Goal: Transaction & Acquisition: Book appointment/travel/reservation

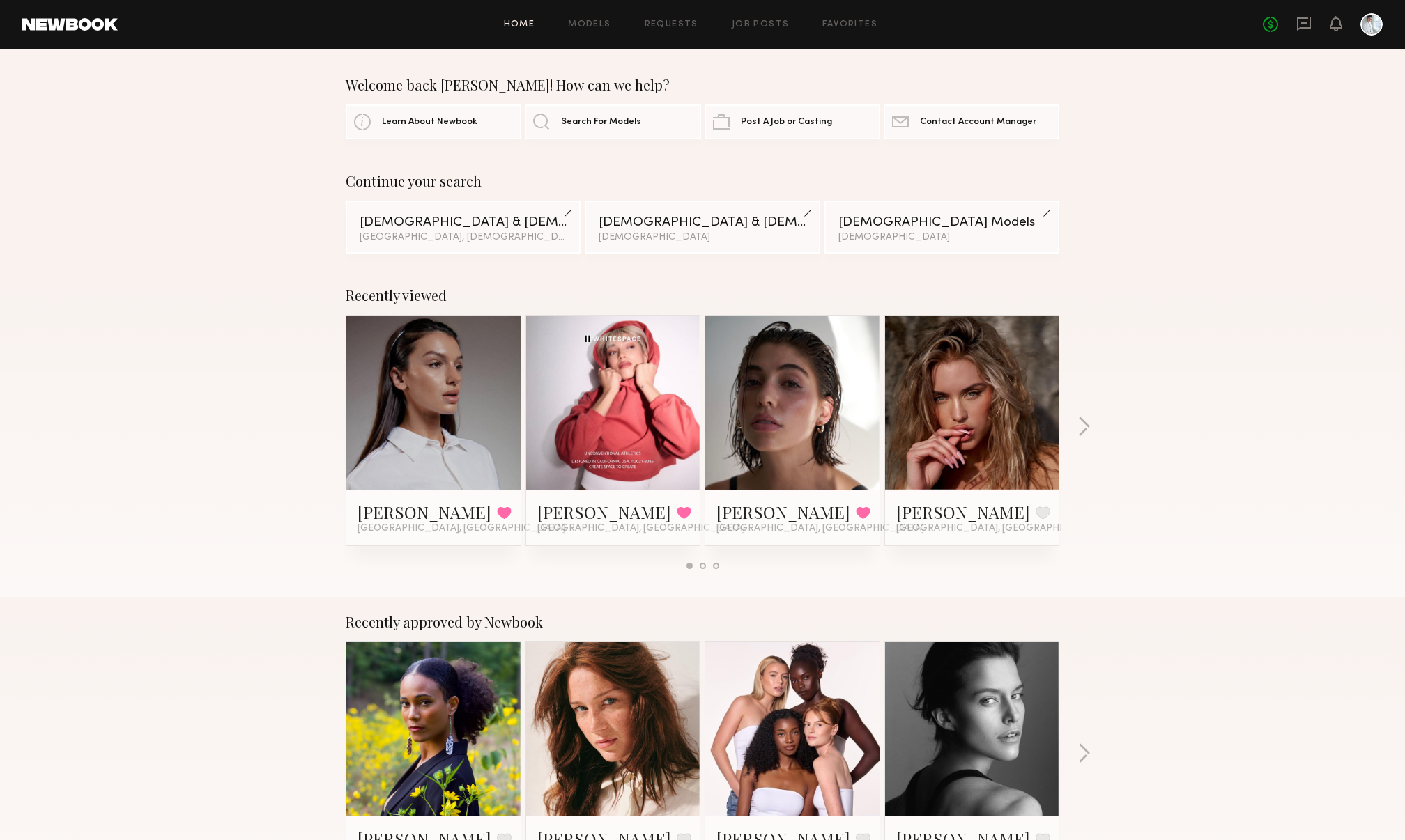
click at [582, 455] on link at bounding box center [614, 403] width 85 height 174
click at [88, 99] on div "Welcome back Kimberly! How can we help? Learn About Newbook Search For Models P…" at bounding box center [702, 108] width 1405 height 63
click at [943, 366] on link at bounding box center [973, 403] width 85 height 174
click at [658, 395] on div at bounding box center [614, 403] width 174 height 174
click at [626, 442] on link at bounding box center [614, 403] width 85 height 174
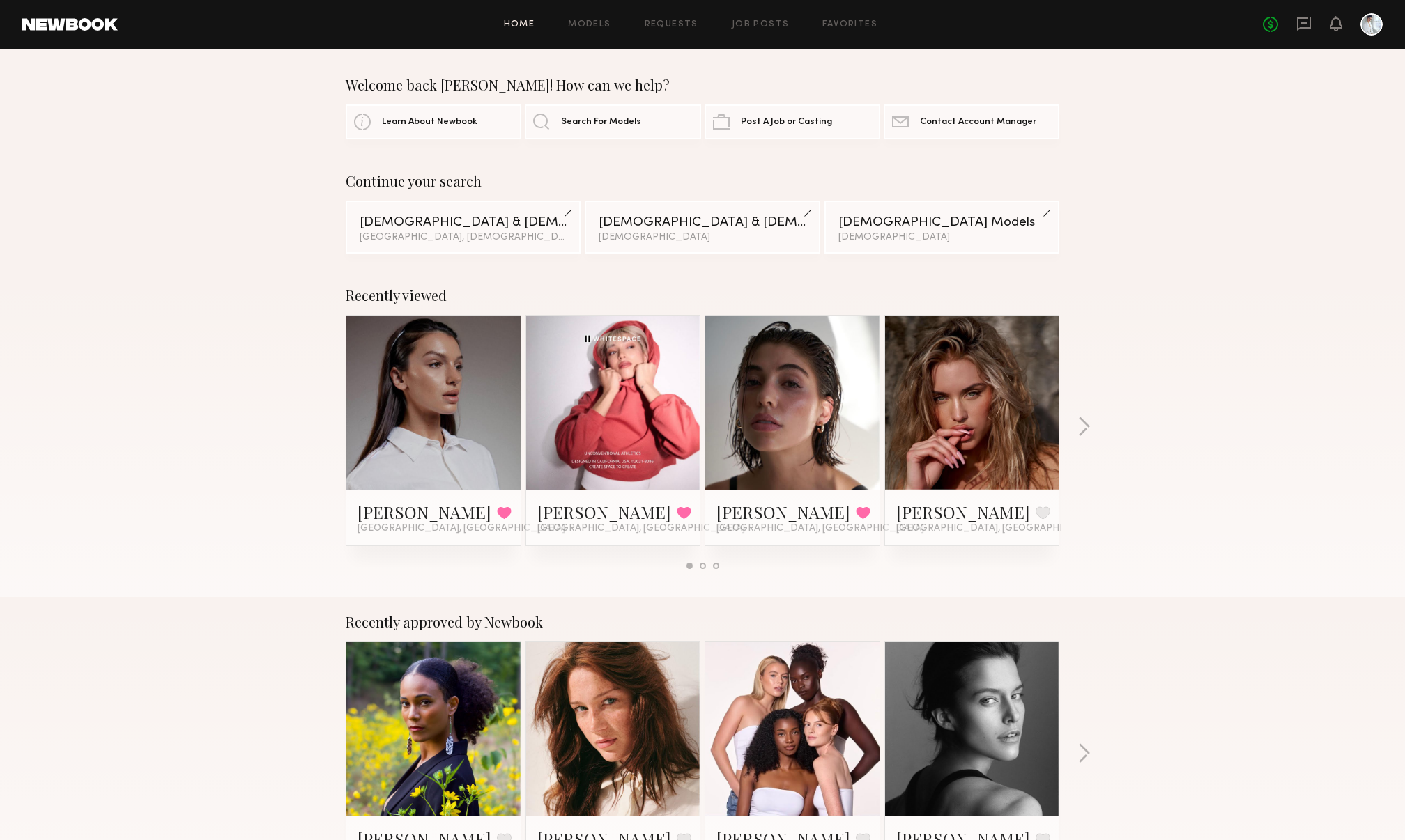
click at [1252, 276] on div "Recently viewed Delaney K. Favorited Los Angeles, CA Taylor T. Favorited Los An…" at bounding box center [702, 434] width 1405 height 327
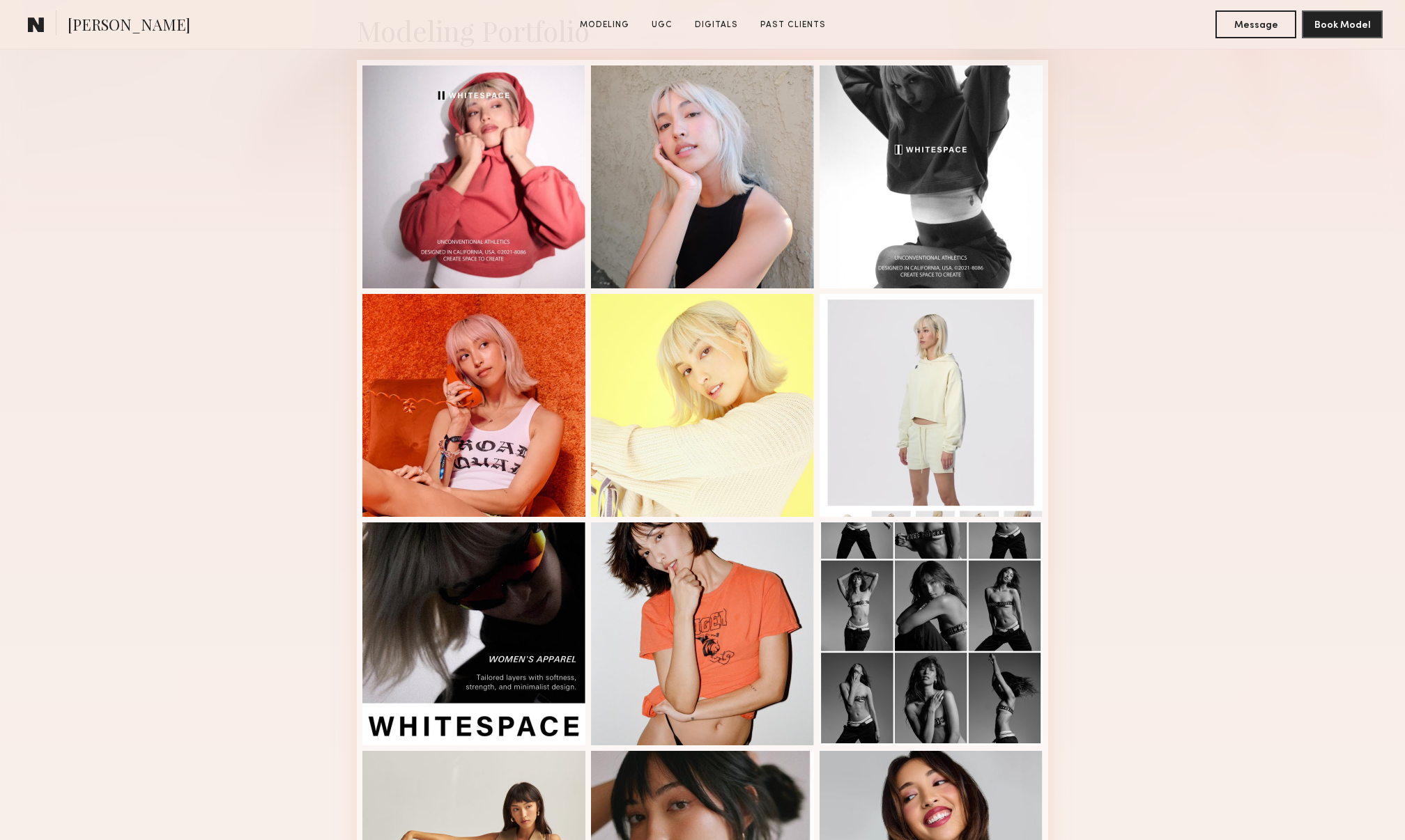
scroll to position [349, 0]
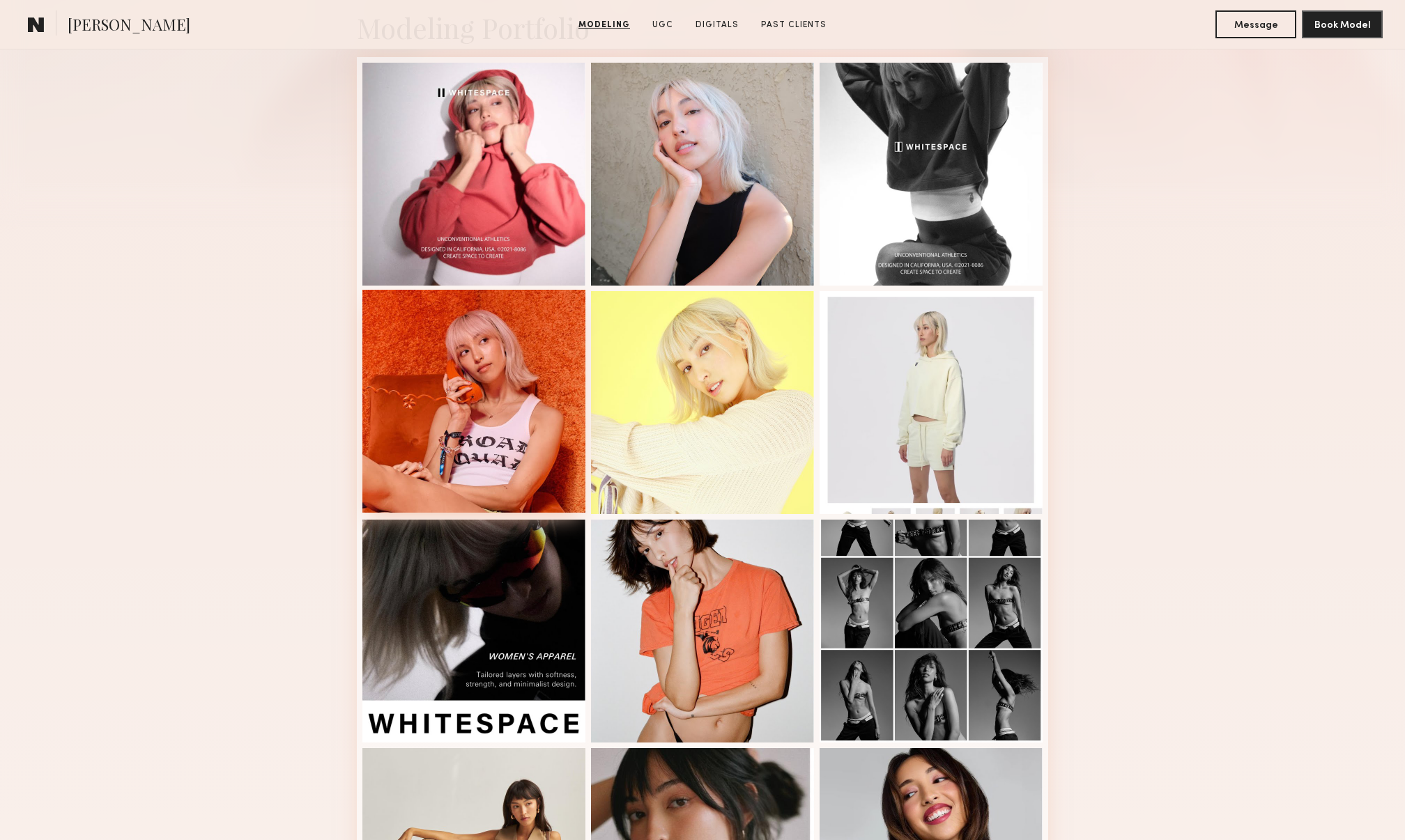
click at [553, 422] on div at bounding box center [474, 401] width 223 height 223
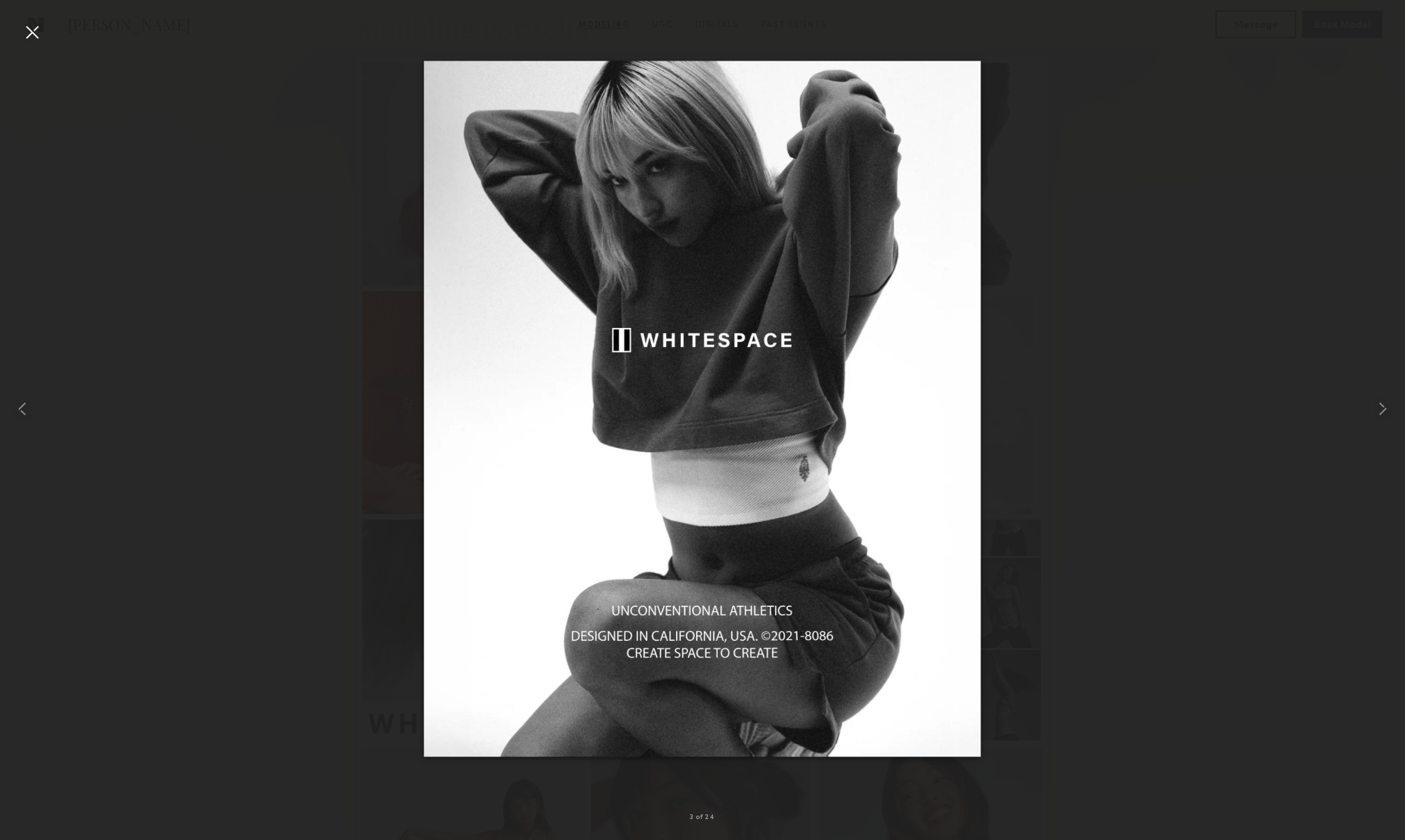
click at [31, 24] on div at bounding box center [32, 32] width 22 height 22
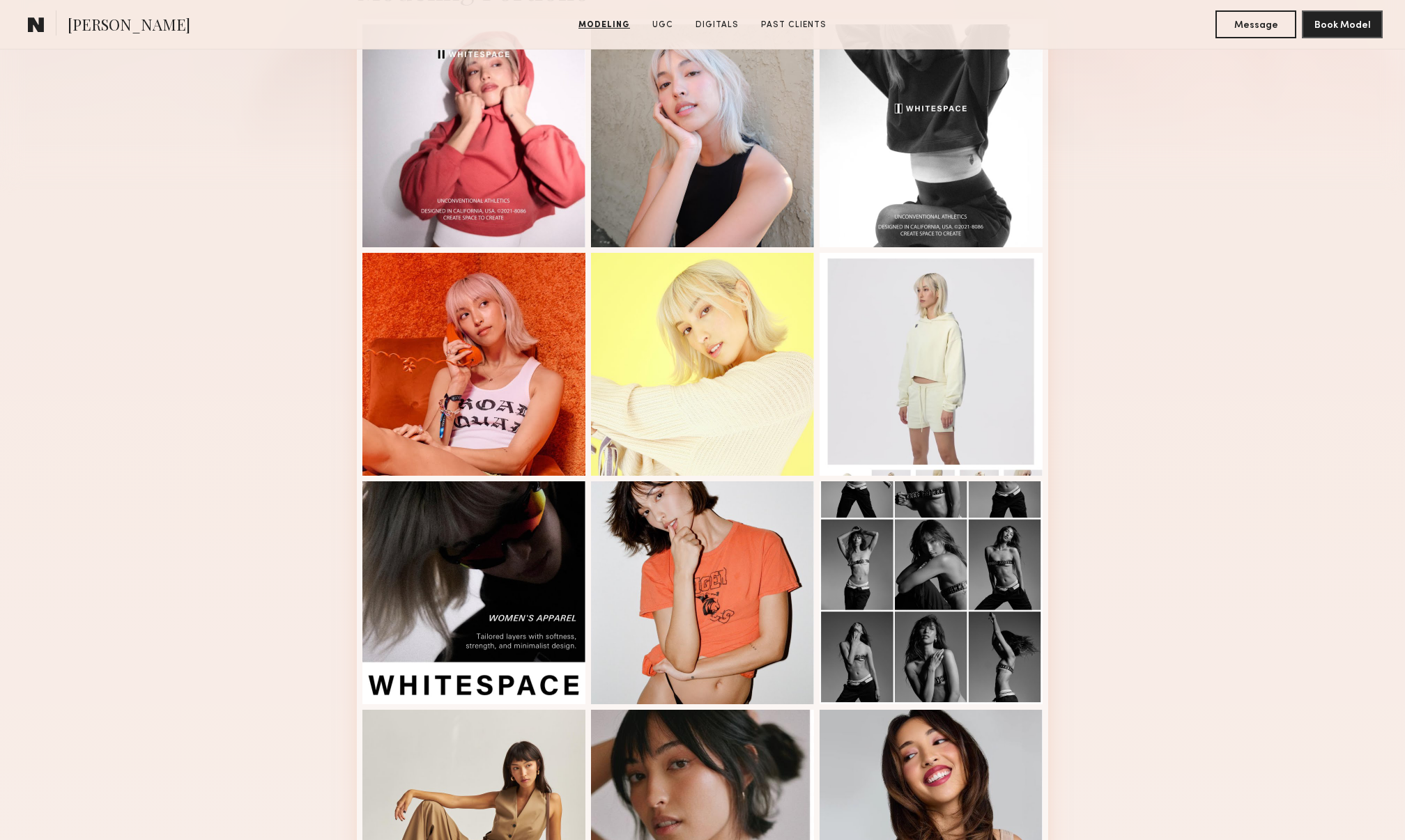
scroll to position [213, 0]
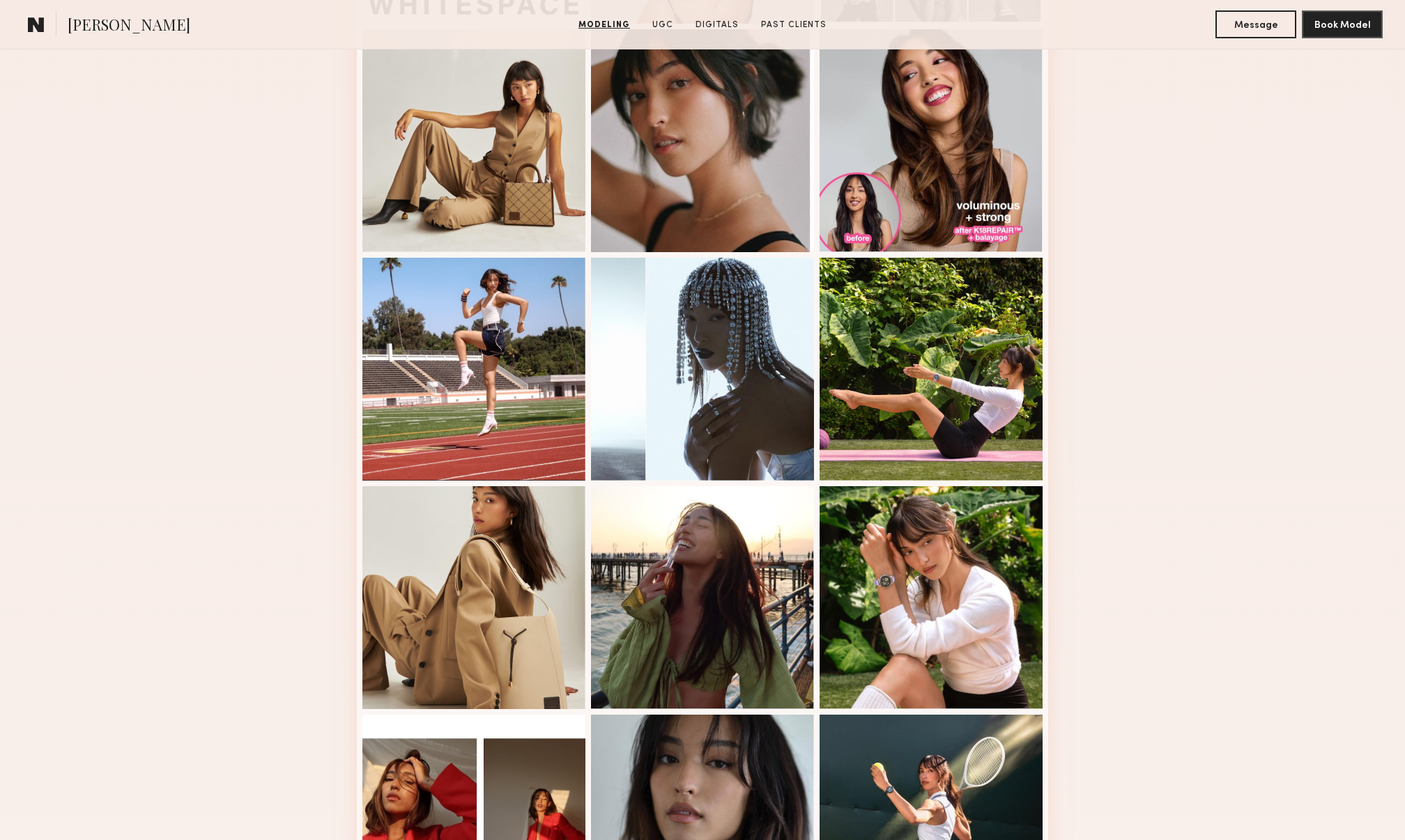
scroll to position [223, 0]
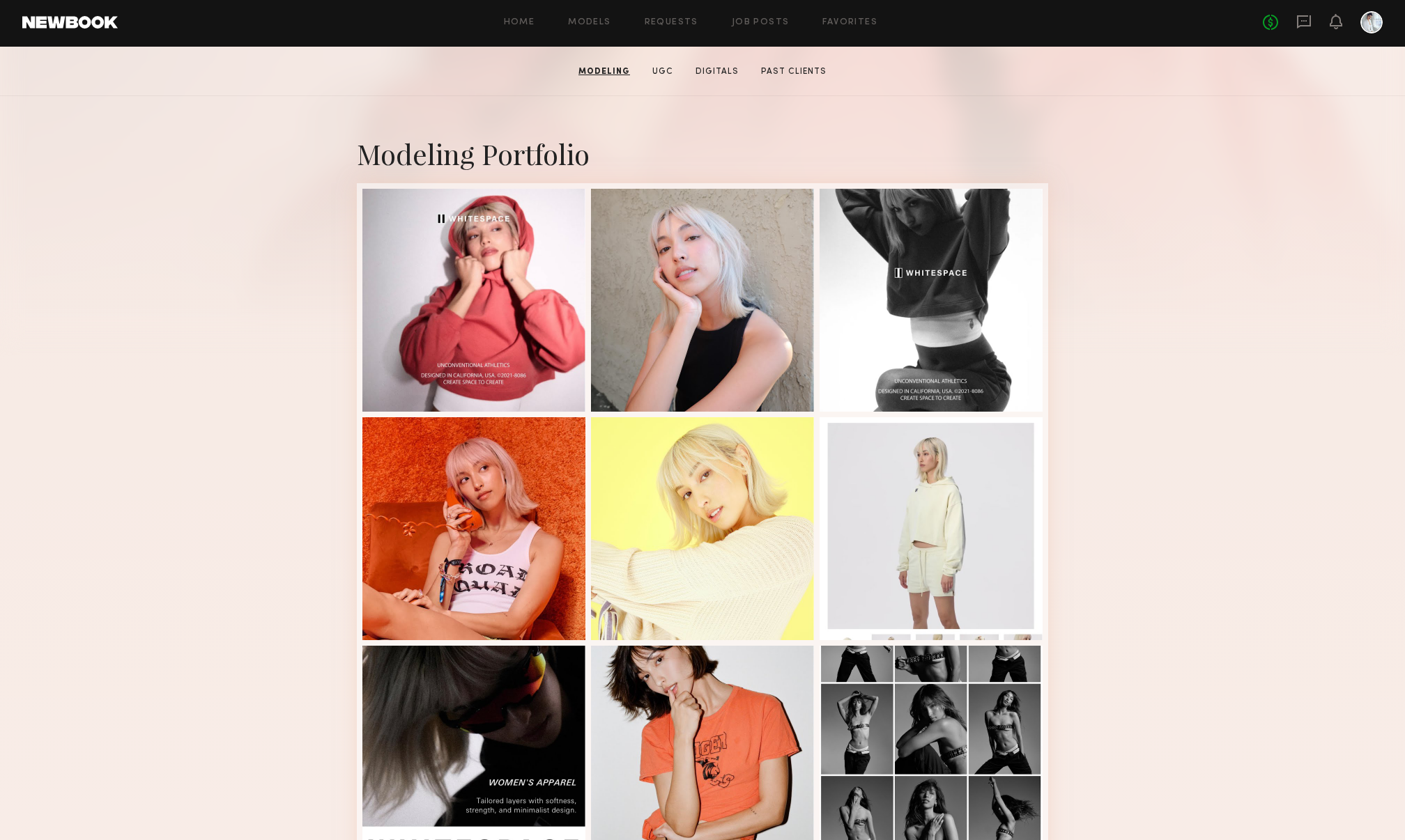
click at [943, 753] on div at bounding box center [931, 756] width 223 height 223
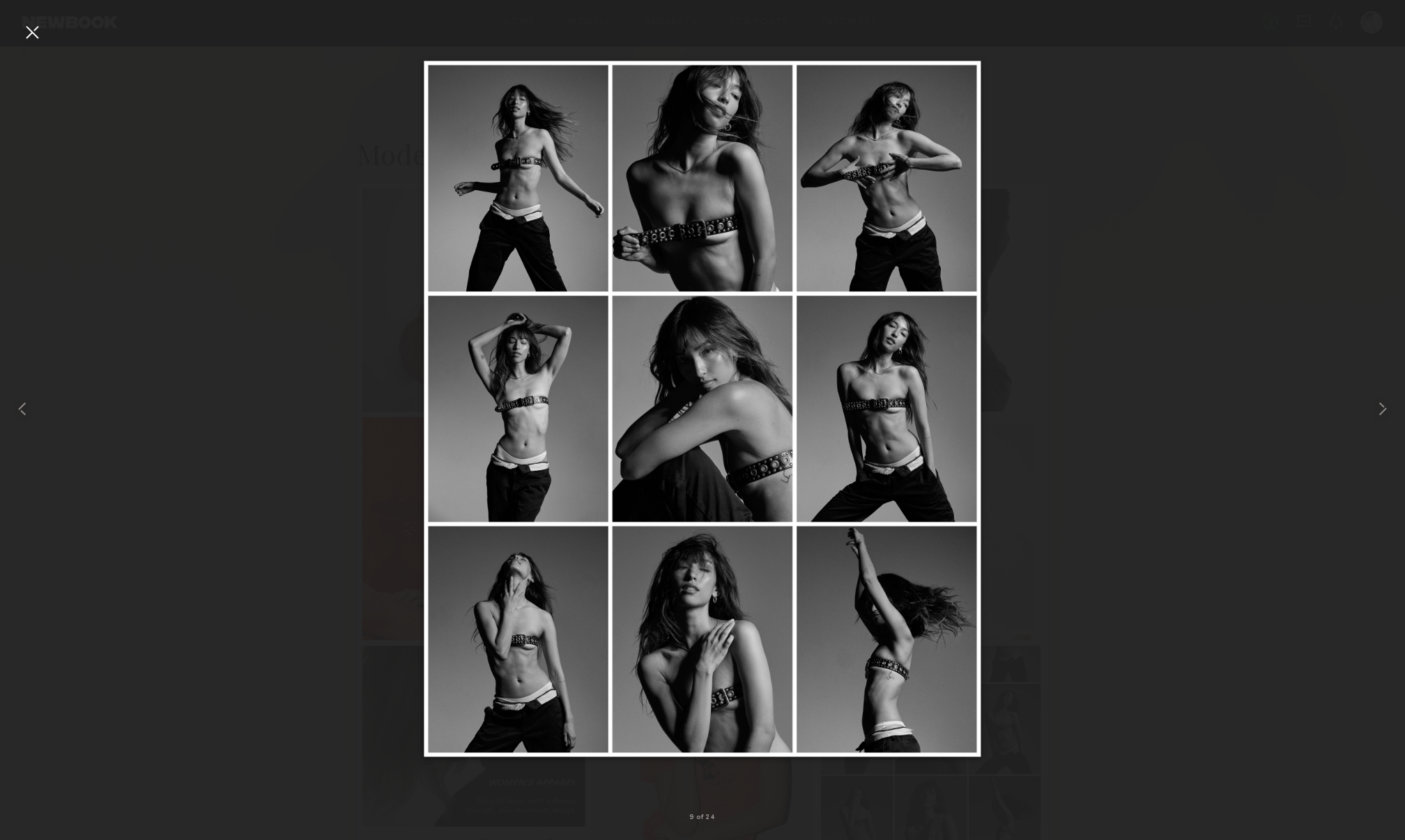
click at [162, 273] on div at bounding box center [702, 409] width 1405 height 773
click at [43, 34] on div at bounding box center [32, 32] width 22 height 22
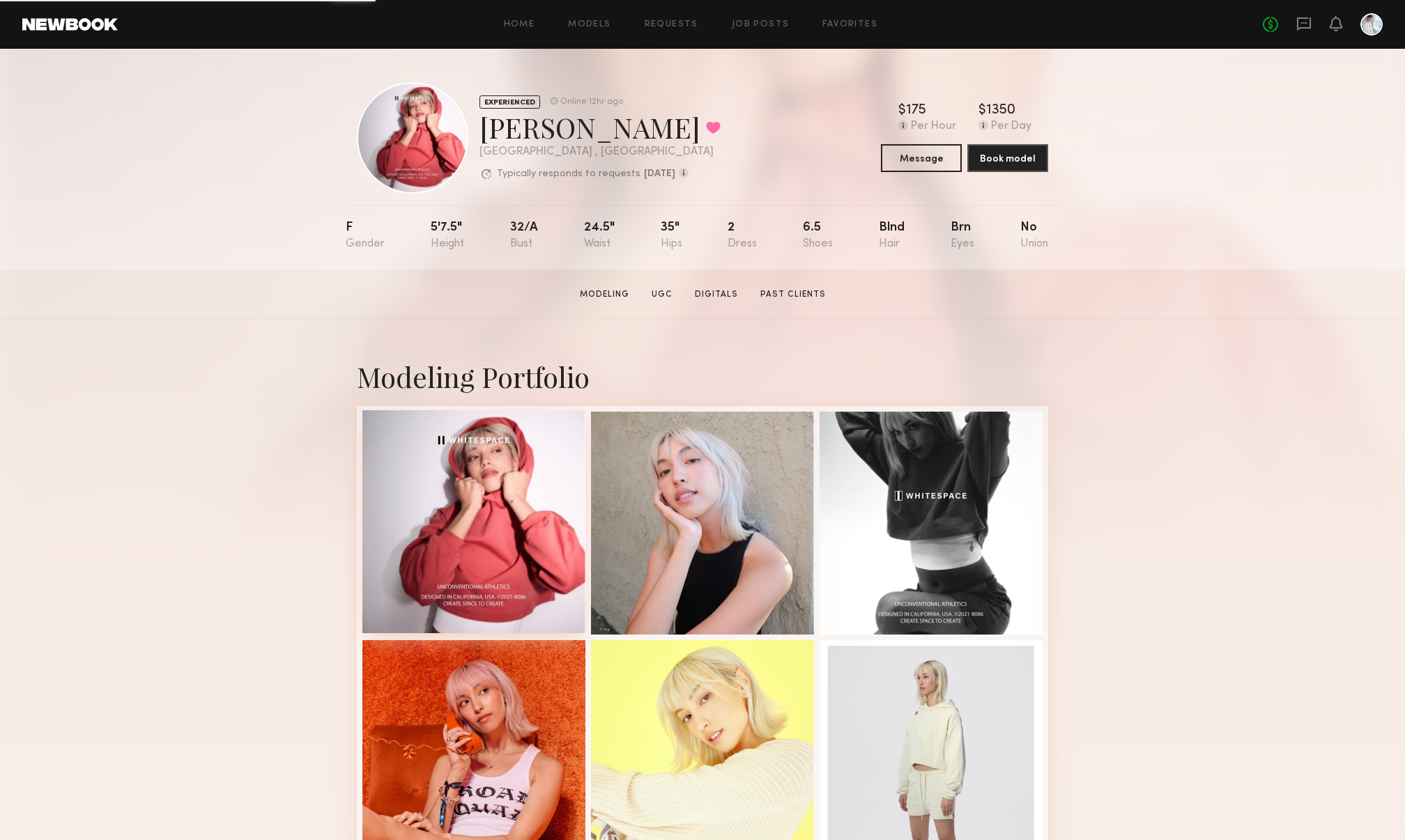
click at [456, 514] on div at bounding box center [474, 522] width 223 height 223
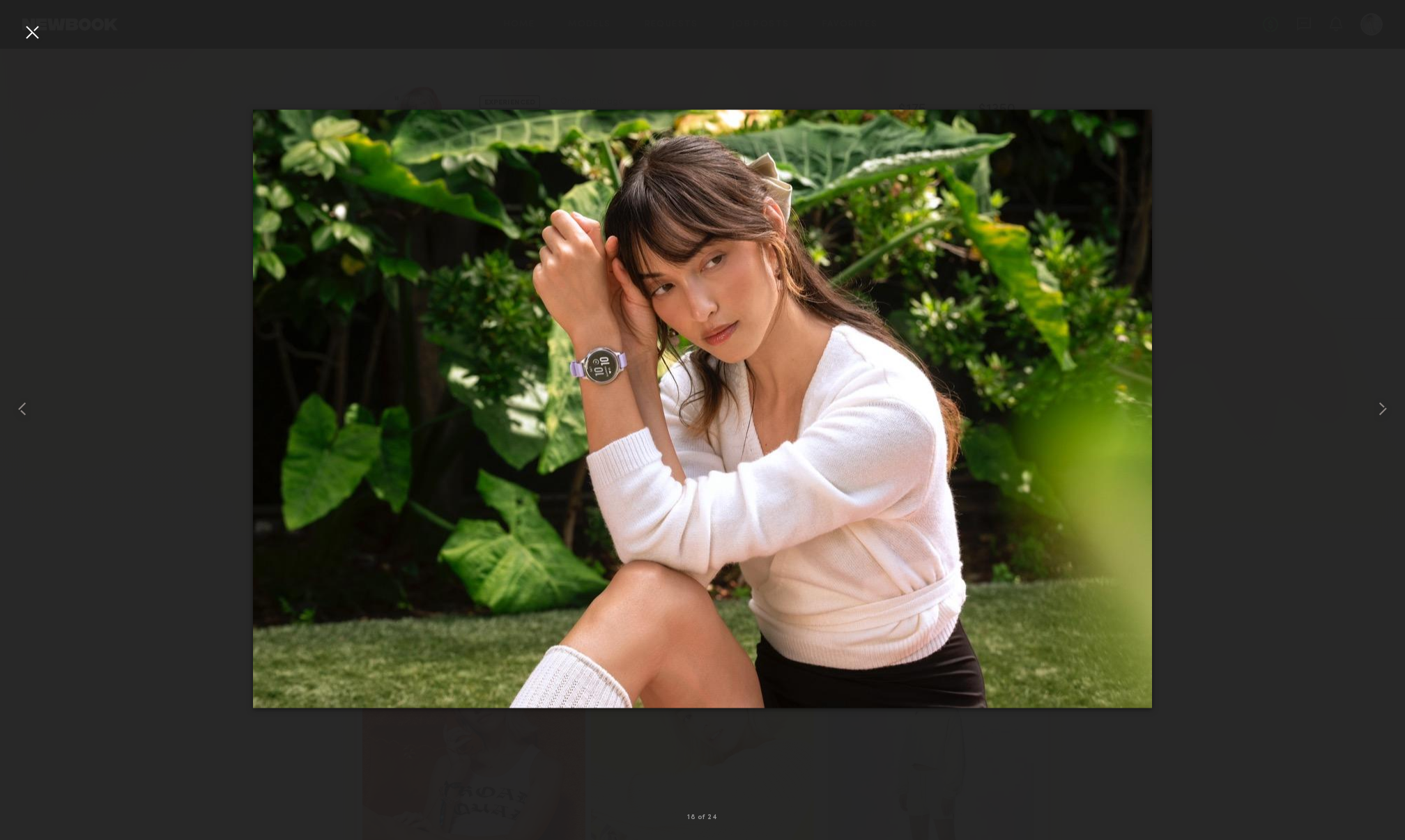
click at [1259, 228] on div at bounding box center [702, 409] width 1405 height 773
